Goal: Task Accomplishment & Management: Manage account settings

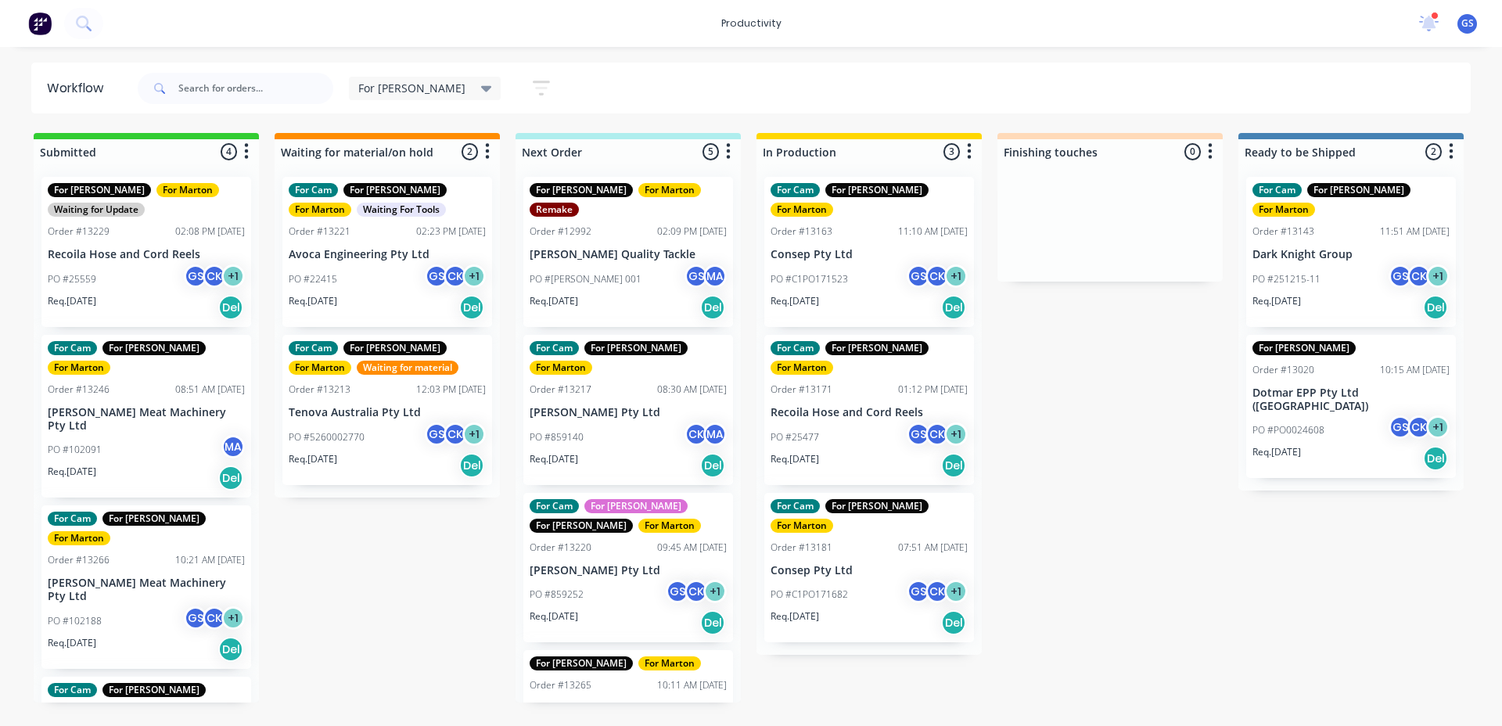
click at [875, 406] on p "Recoila Hose and Cord Reels" at bounding box center [869, 412] width 197 height 13
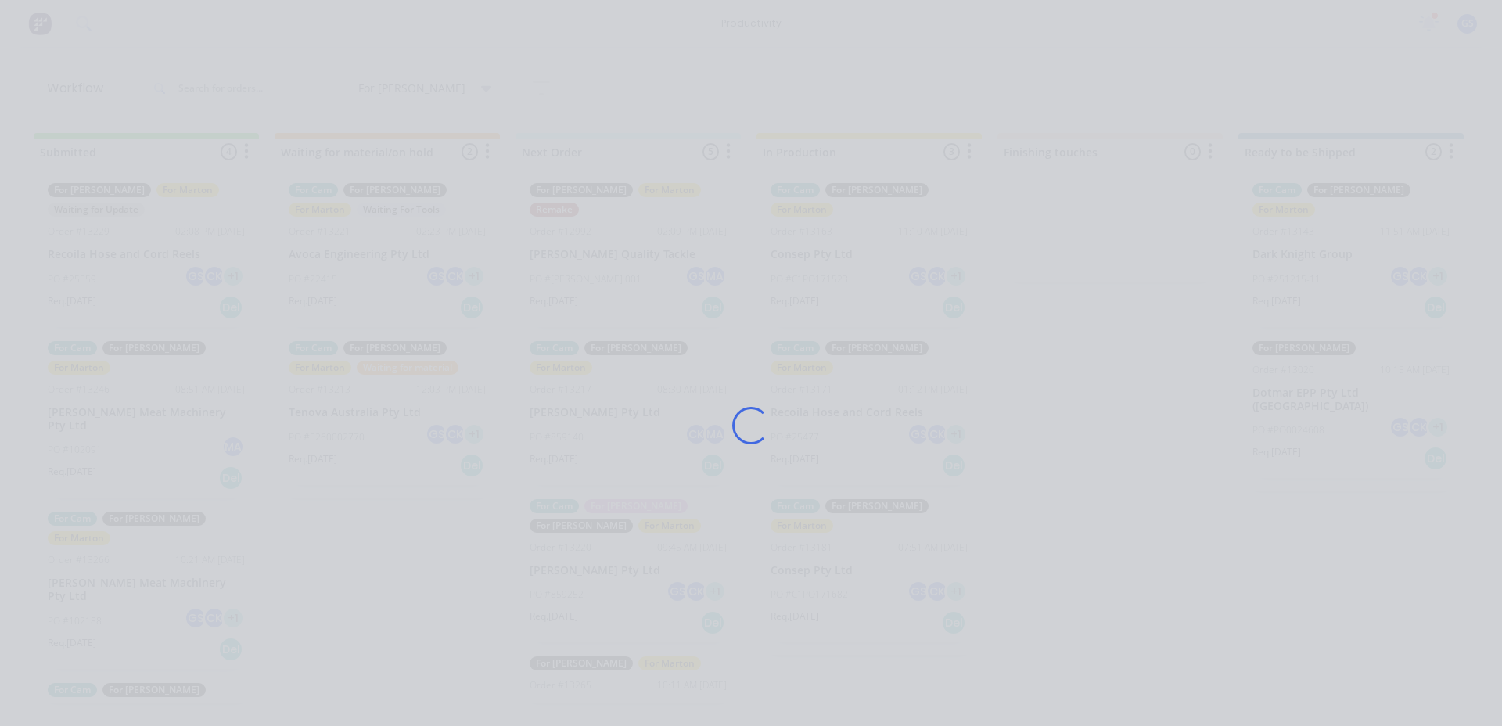
scroll to position [177, 0]
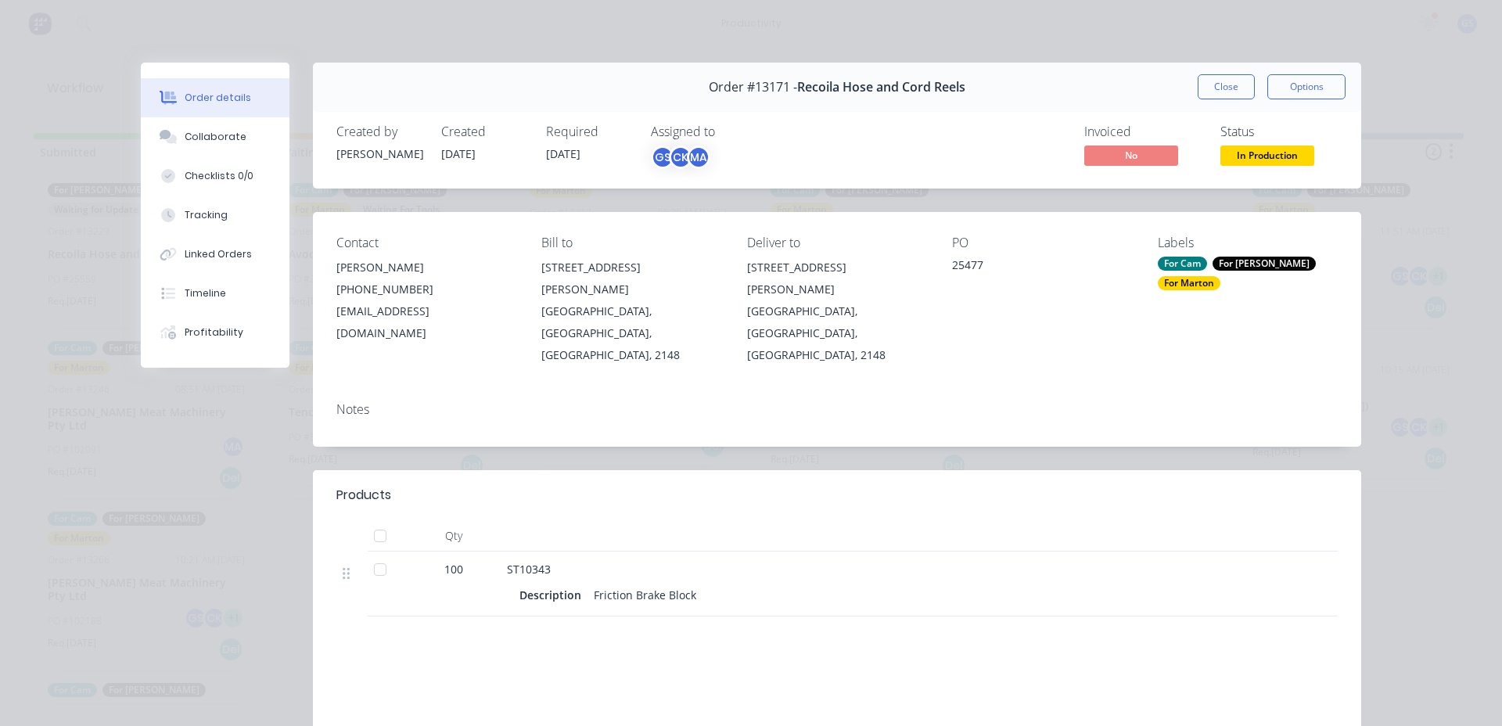
click at [1231, 95] on button "Close" at bounding box center [1226, 86] width 57 height 25
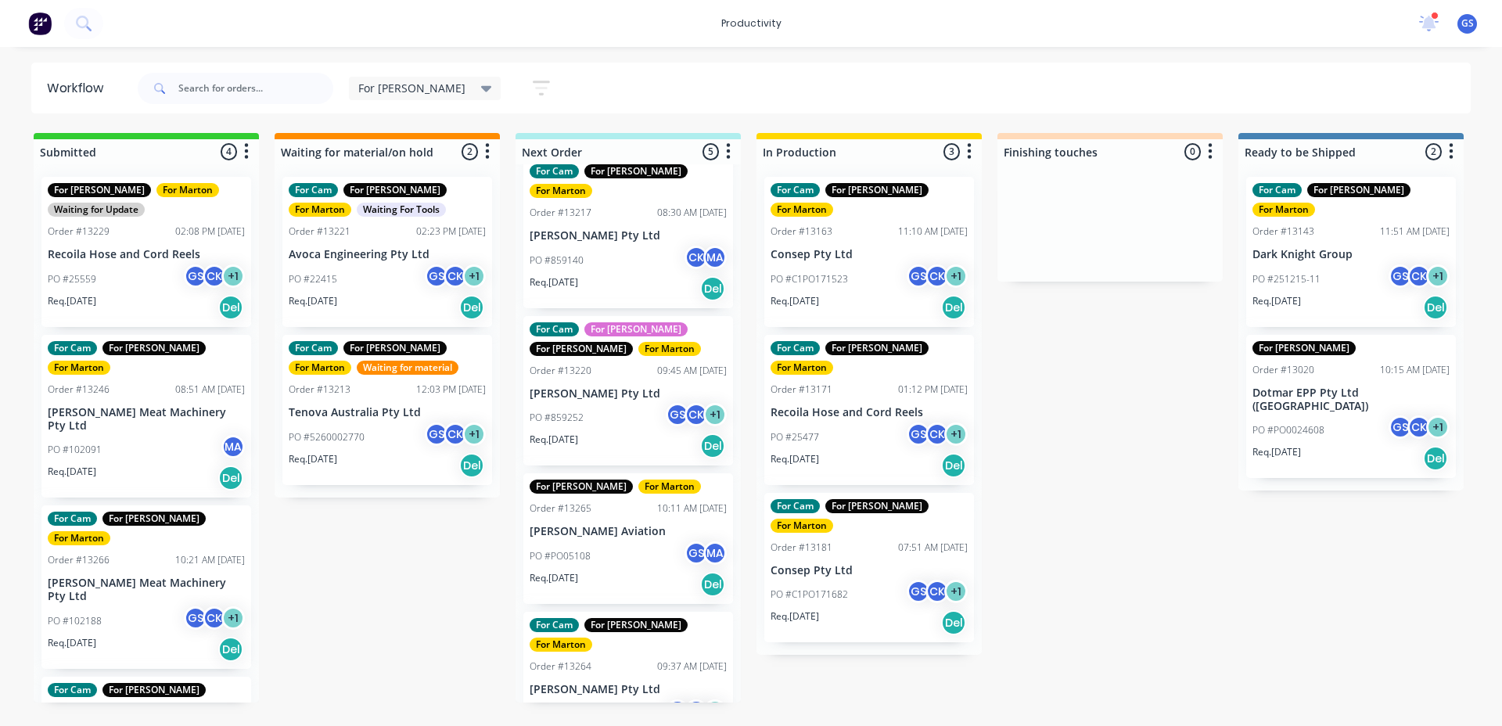
click at [859, 580] on div "PO #C1PO171682 GS CK + 1" at bounding box center [869, 595] width 197 height 30
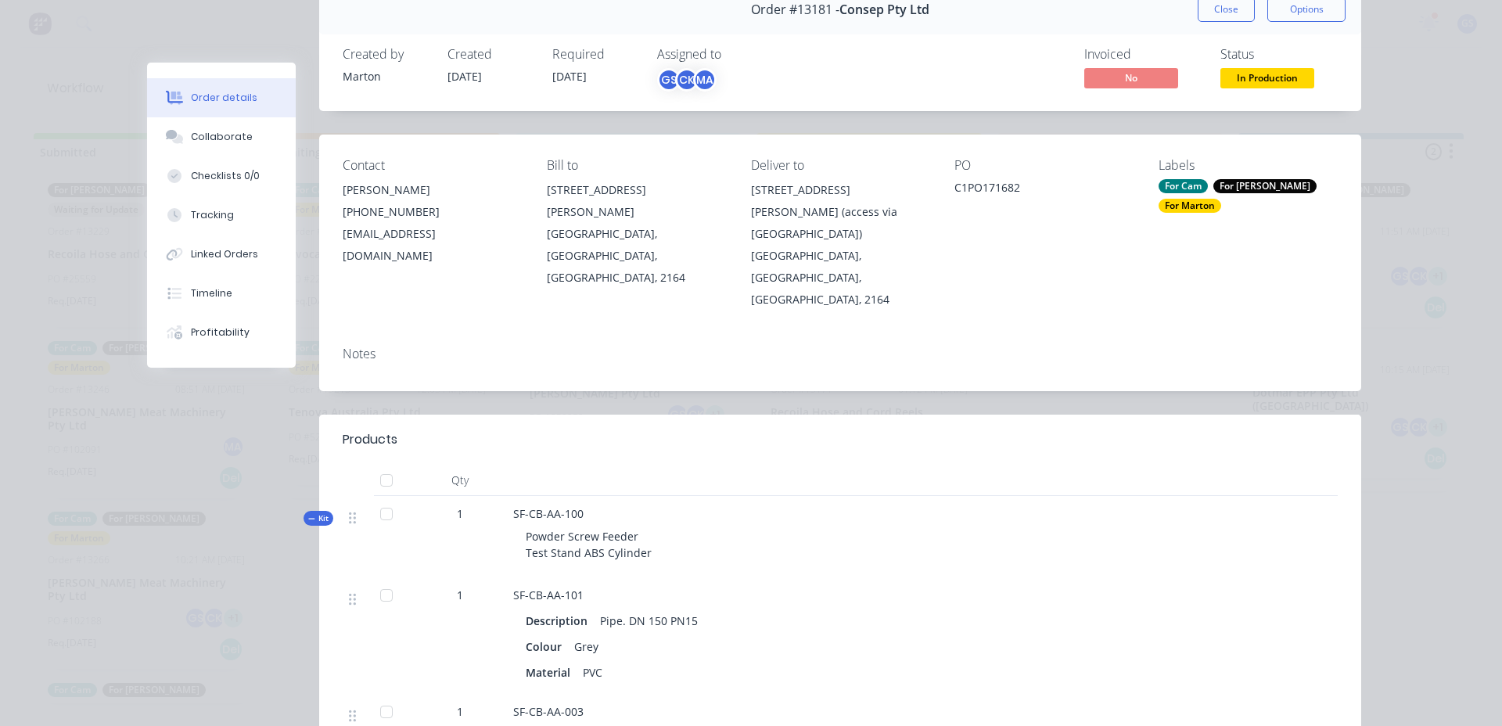
scroll to position [0, 0]
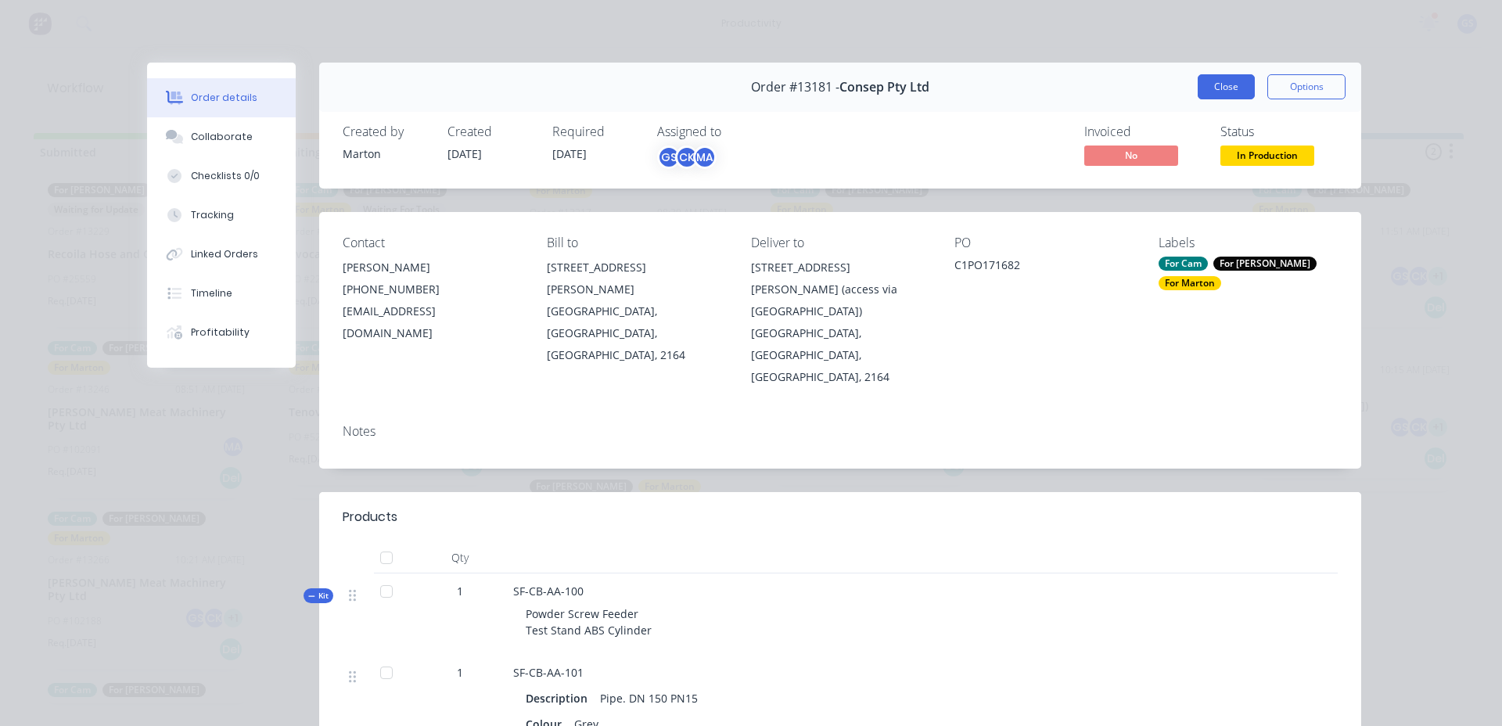
click at [1213, 88] on button "Close" at bounding box center [1226, 86] width 57 height 25
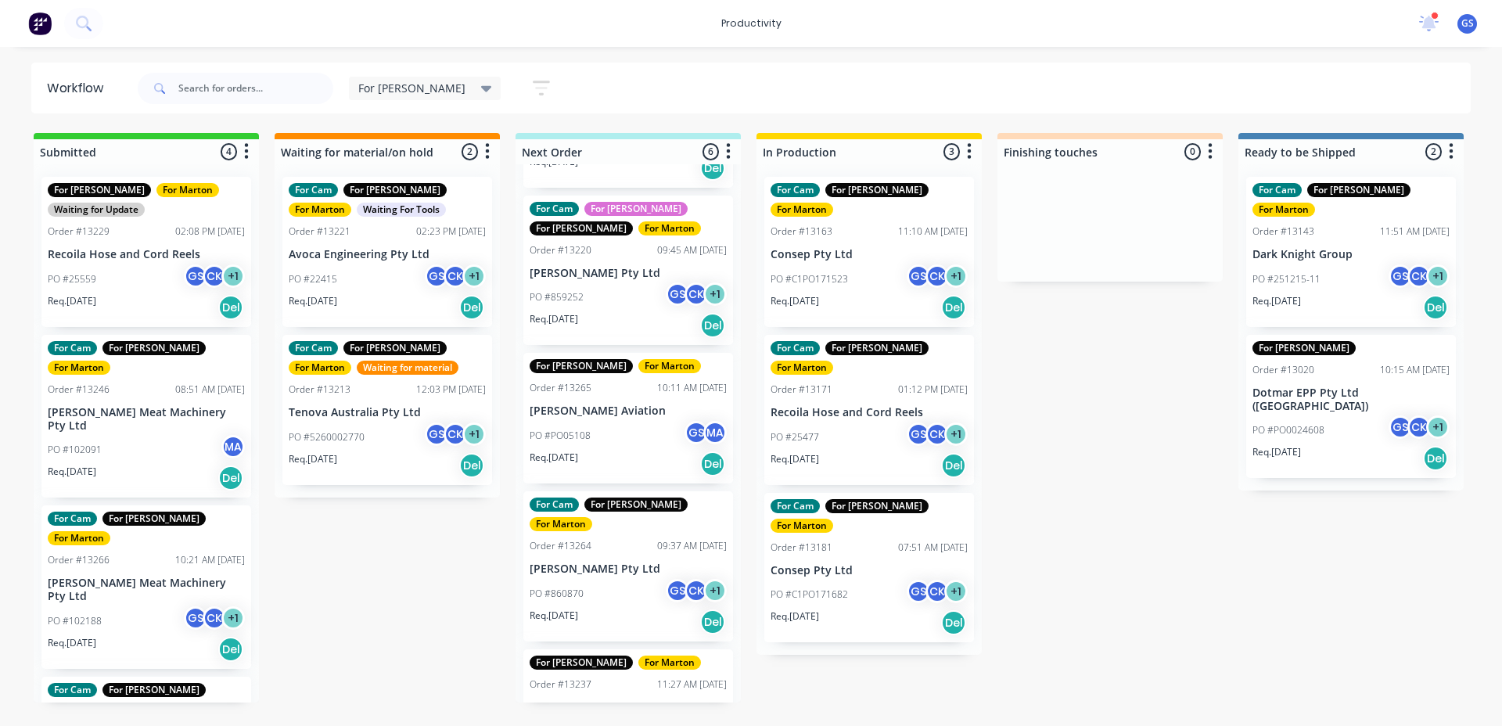
scroll to position [315, 0]
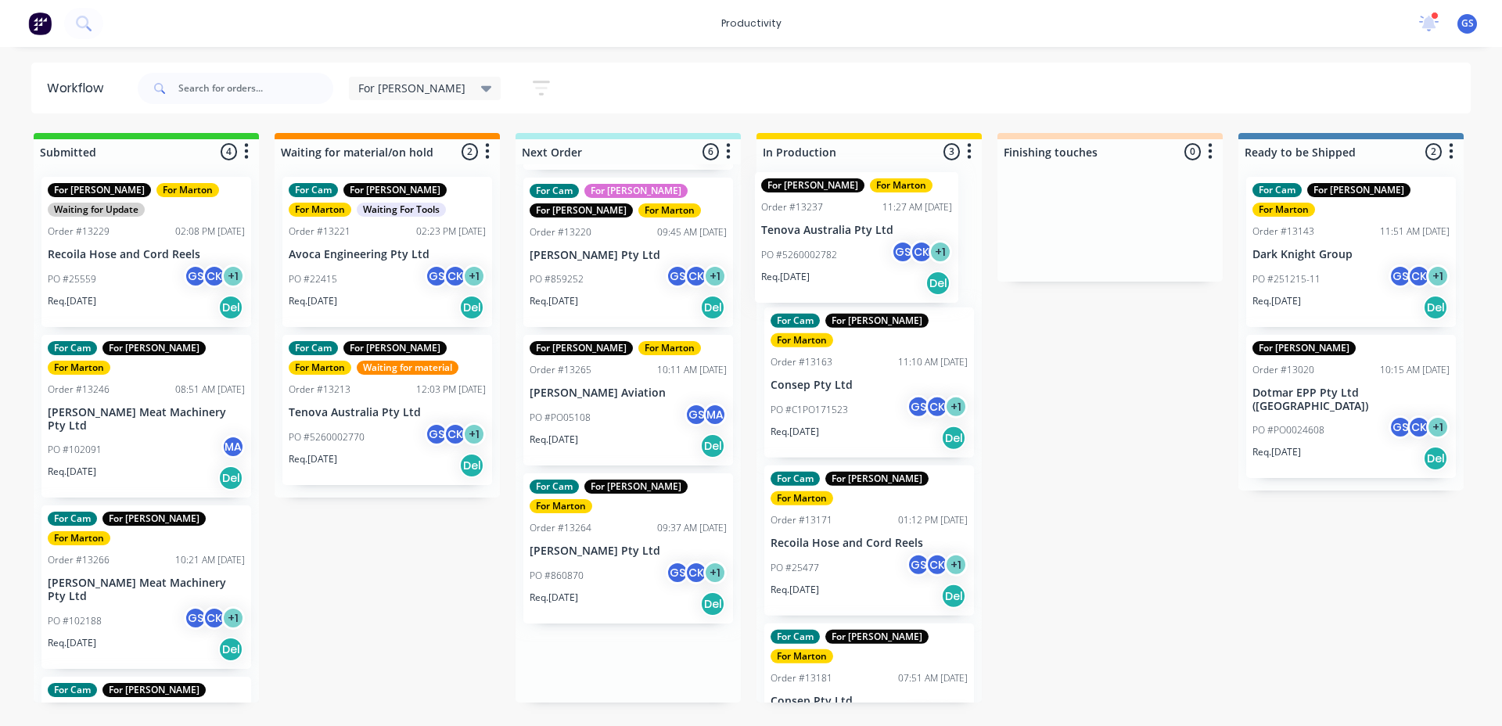
drag, startPoint x: 625, startPoint y: 634, endPoint x: 868, endPoint y: 242, distance: 461.6
click at [867, 242] on div "Submitted 4 Sort By Created date Required date Order number Customer name Most …" at bounding box center [1065, 418] width 2155 height 570
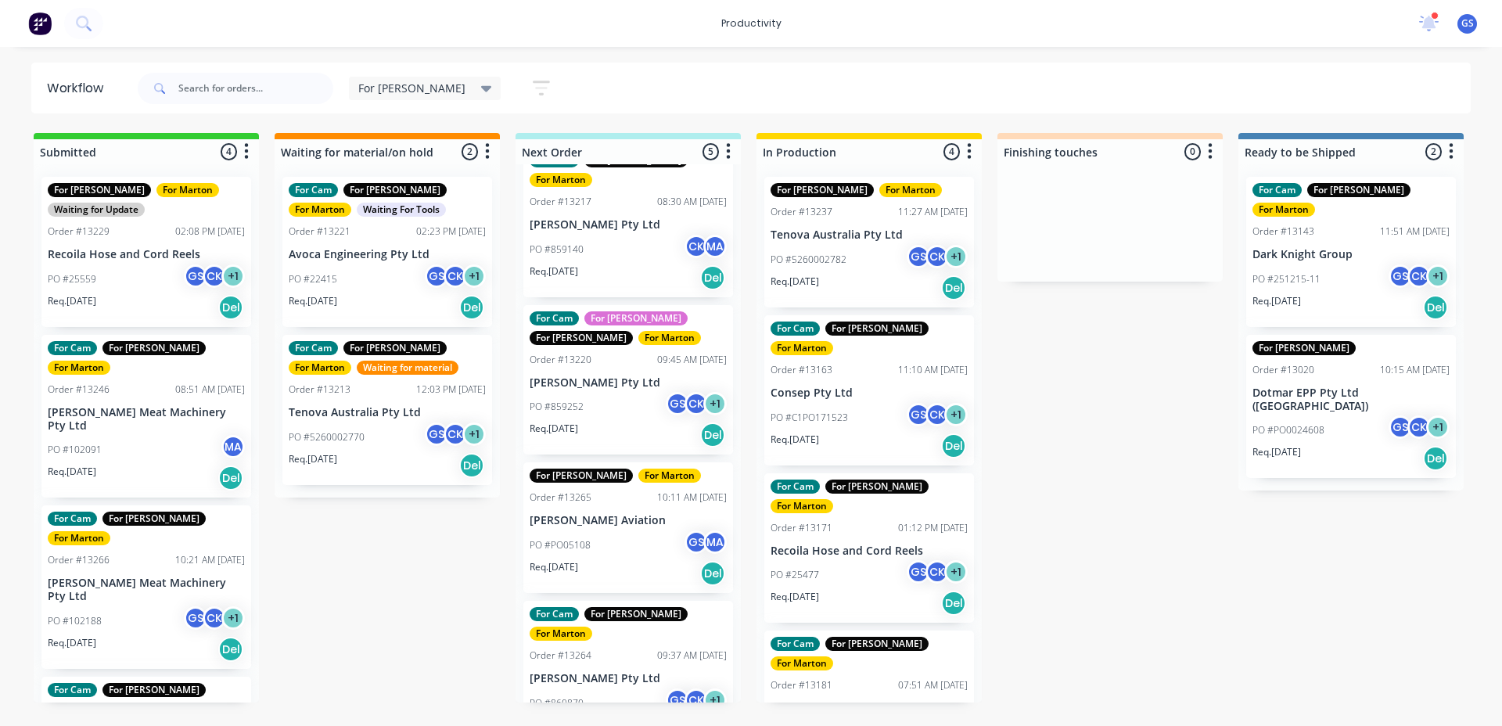
scroll to position [177, 0]
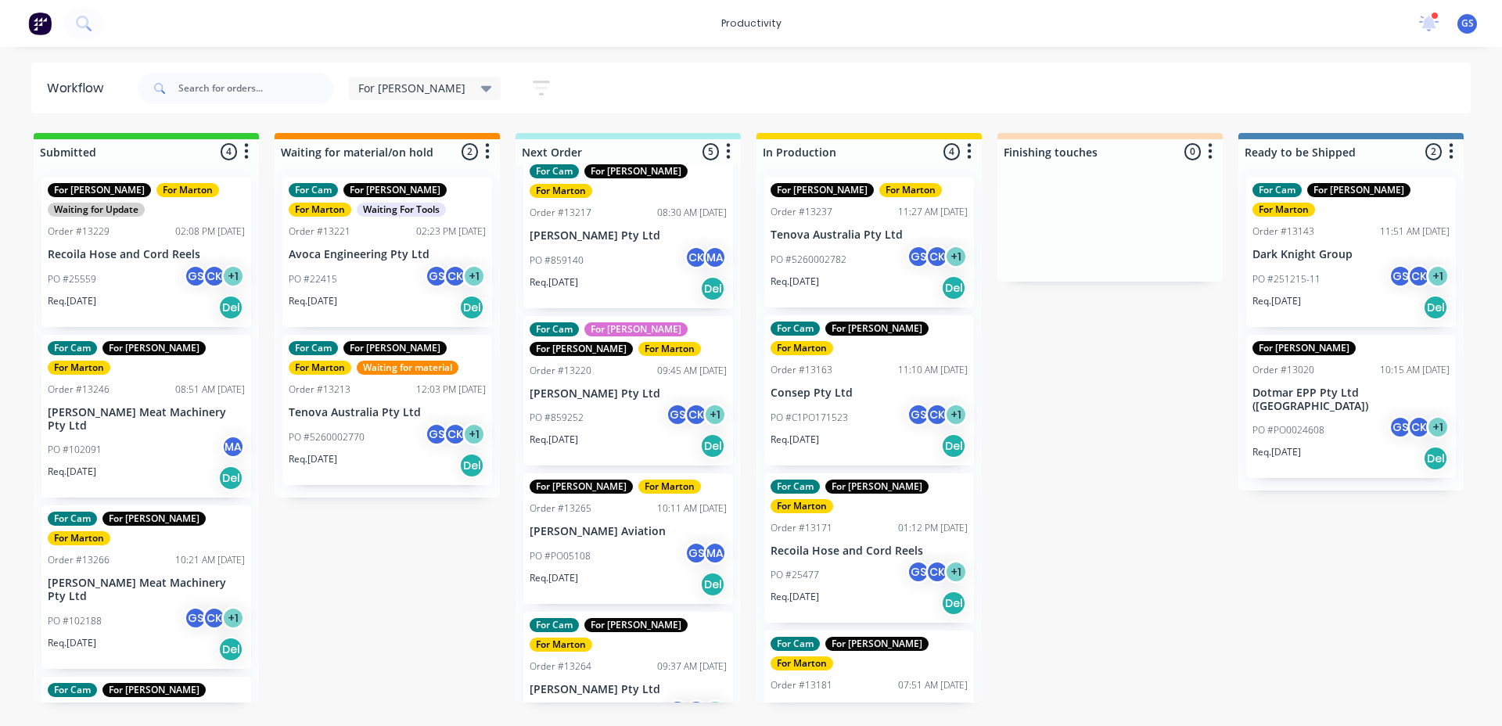
click at [819, 275] on p "Req. [DATE]" at bounding box center [795, 282] width 49 height 14
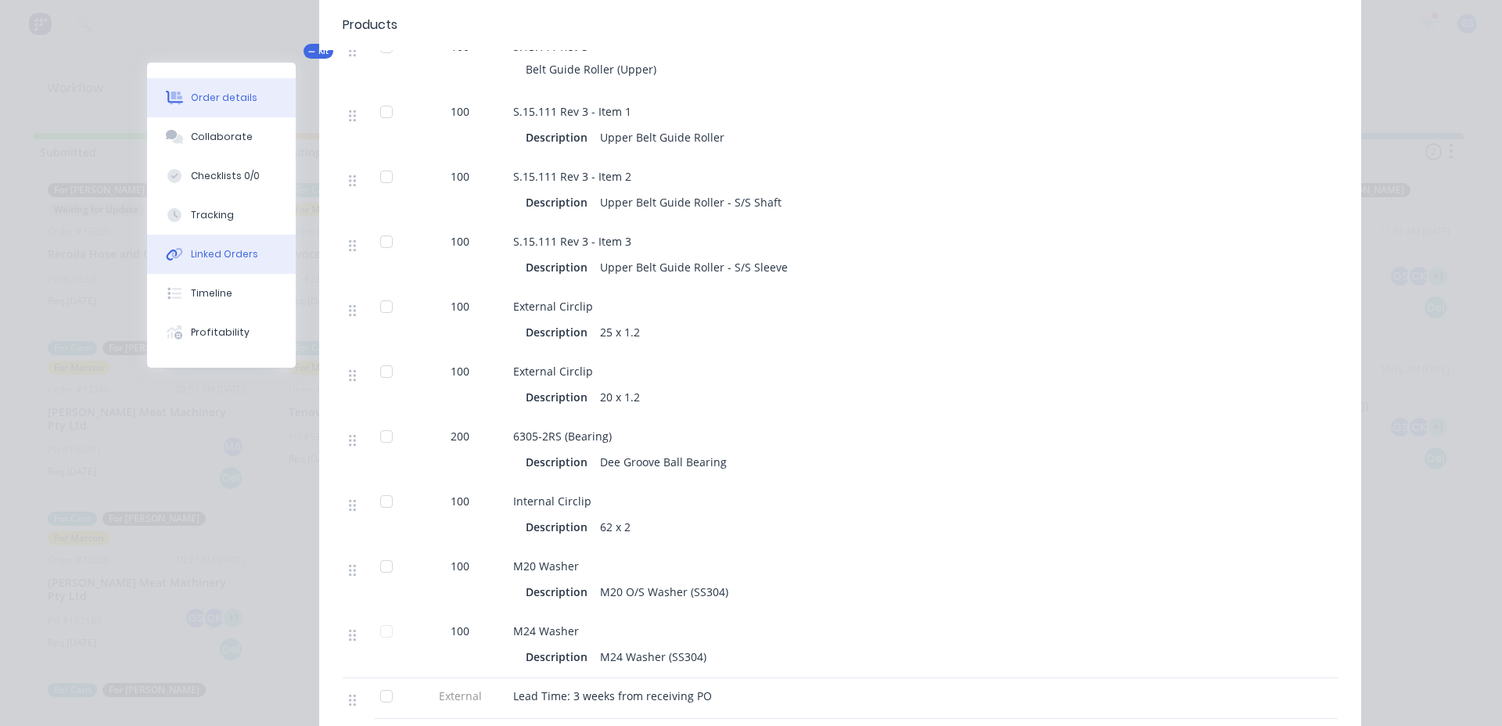
scroll to position [548, 0]
click at [194, 139] on div "Collaborate" at bounding box center [222, 137] width 62 height 14
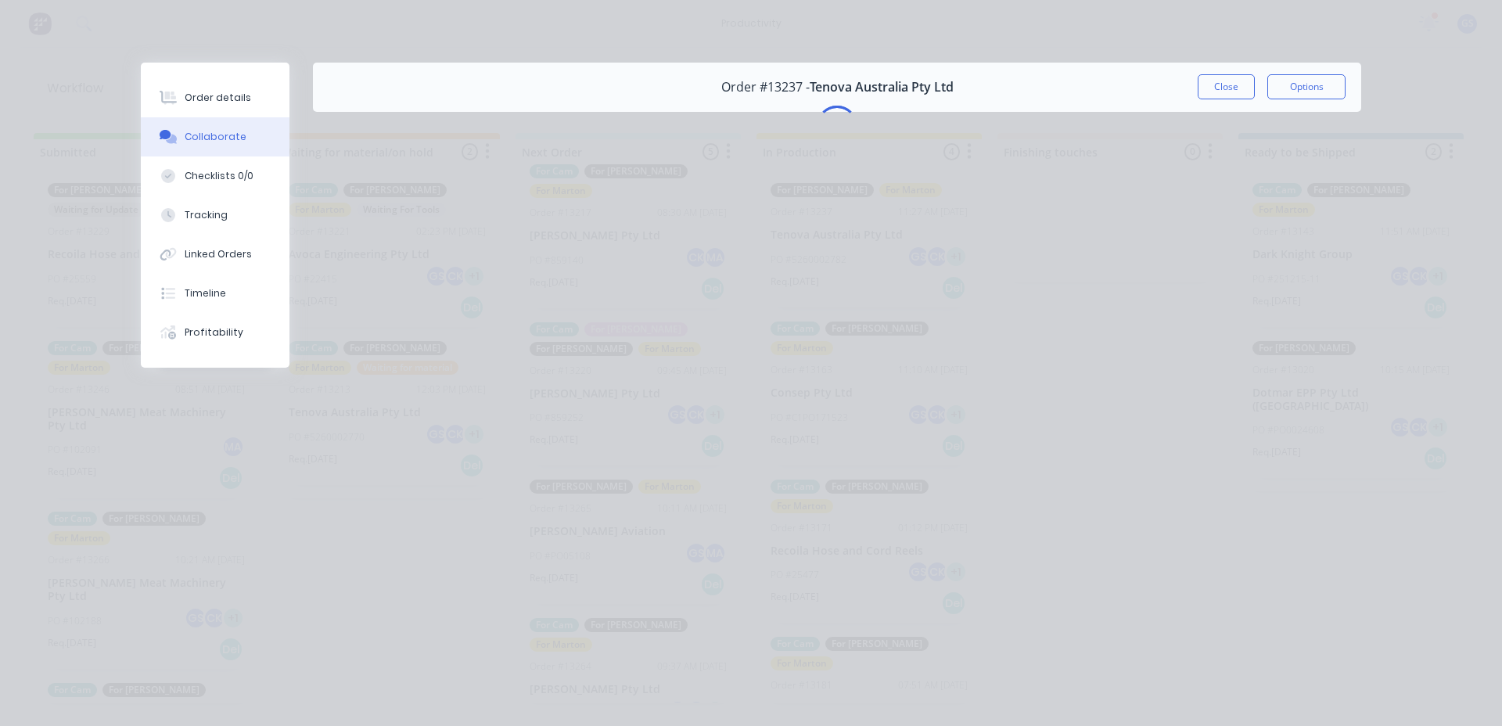
scroll to position [0, 0]
